Goal: Task Accomplishment & Management: Manage account settings

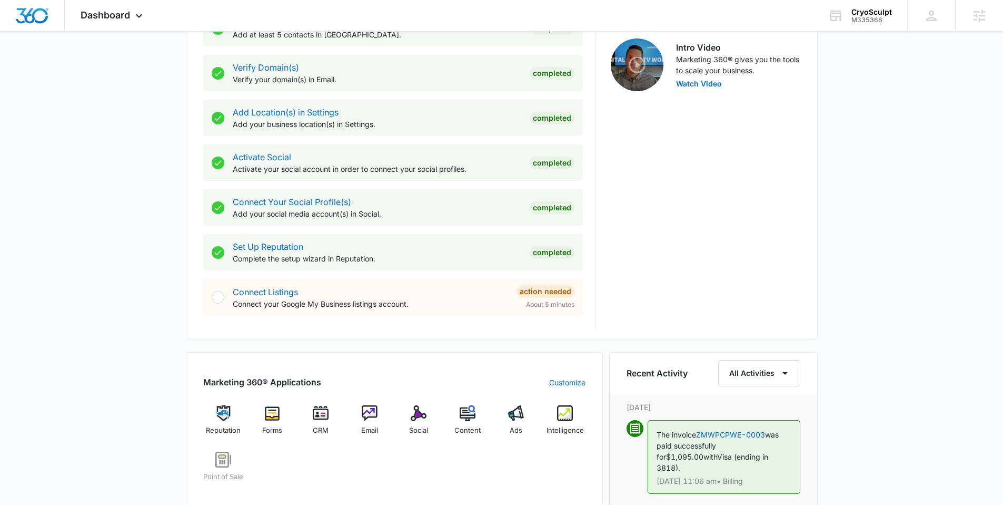
scroll to position [337, 0]
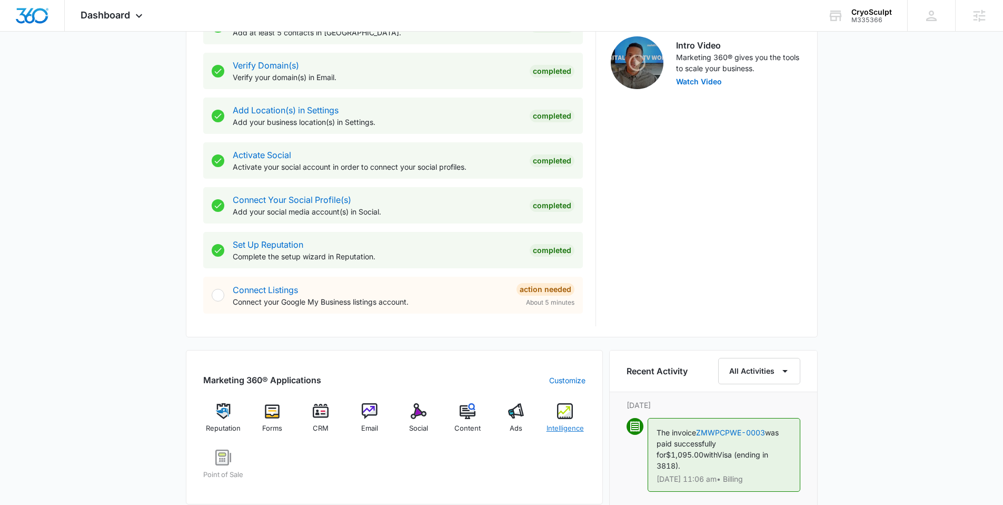
click at [569, 430] on span "Intelligence" at bounding box center [565, 428] width 37 height 11
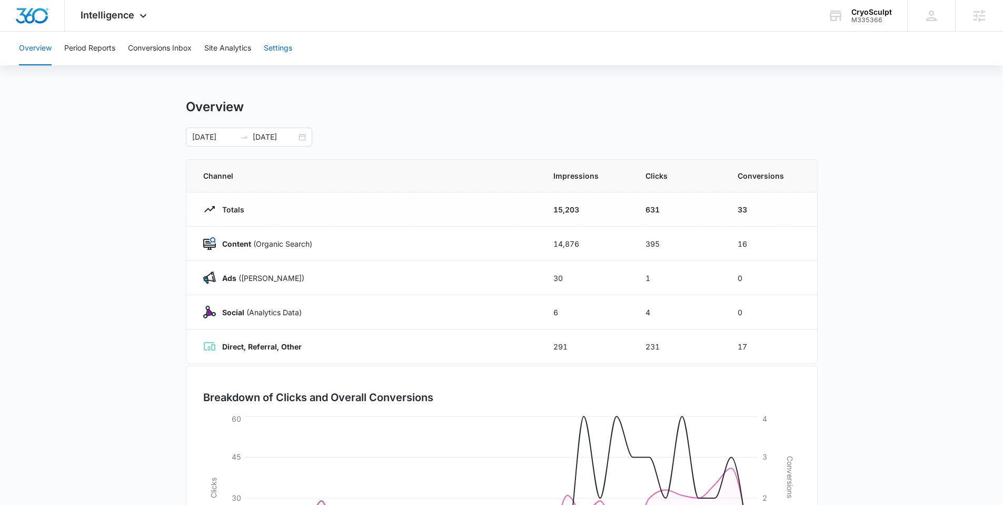
click at [287, 52] on button "Settings" at bounding box center [278, 49] width 28 height 34
